Goal: Communication & Community: Connect with others

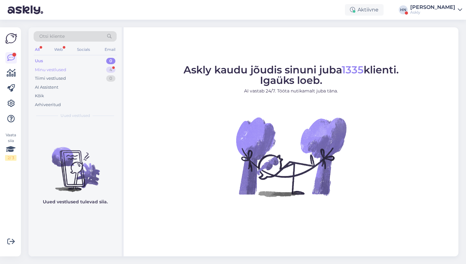
click at [93, 69] on div "Minu vestlused 4" at bounding box center [75, 69] width 83 height 9
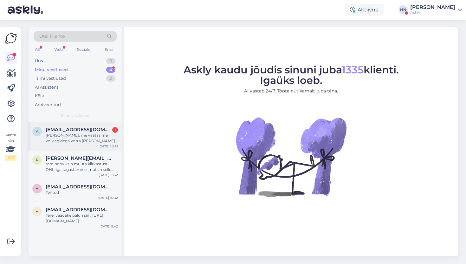
click at [86, 143] on div "[PERSON_NAME], me vaatasime kolleegidega korra [PERSON_NAME] see [PERSON_NAME].…" at bounding box center [82, 137] width 72 height 11
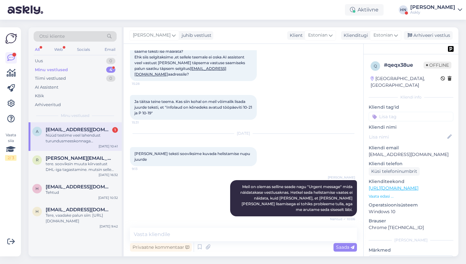
scroll to position [3457, 0]
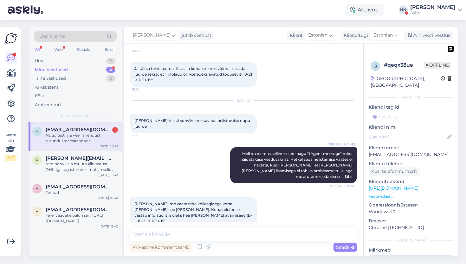
click at [182, 246] on span "Nüüd testime veel lahendust turundusmeeskonnaga [PERSON_NAME] [PERSON_NAME] suu…" at bounding box center [193, 254] width 116 height 16
click at [95, 139] on div "Nüüd testime veel lahendust turundusmeeskonnaga [PERSON_NAME] [PERSON_NAME] suu…" at bounding box center [82, 137] width 72 height 11
click at [158, 30] on div "[PERSON_NAME]" at bounding box center [154, 35] width 50 height 10
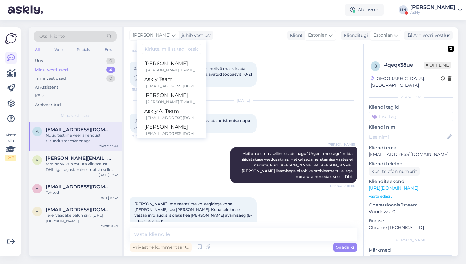
click at [156, 46] on input at bounding box center [172, 49] width 60 height 10
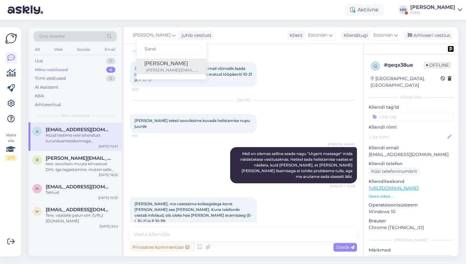
type input "Sand"
click at [160, 63] on div "[PERSON_NAME]" at bounding box center [171, 64] width 55 height 8
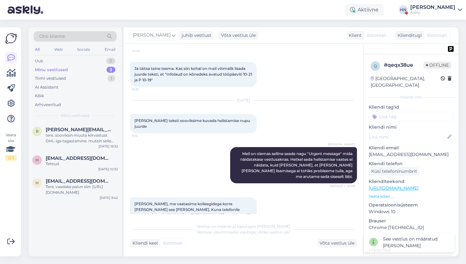
click at [161, 19] on div "Aktiivne [PERSON_NAME] Askly" at bounding box center [233, 10] width 466 height 20
